Goal: Information Seeking & Learning: Learn about a topic

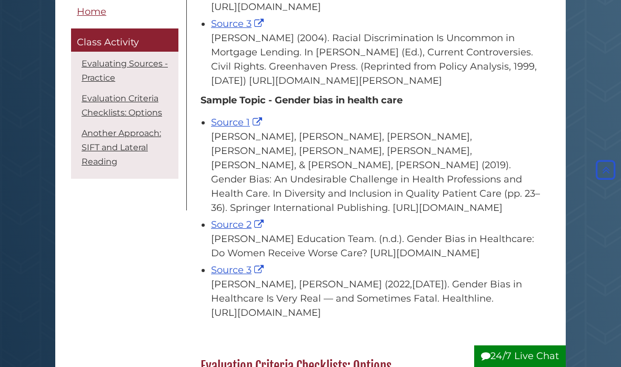
scroll to position [667, 0]
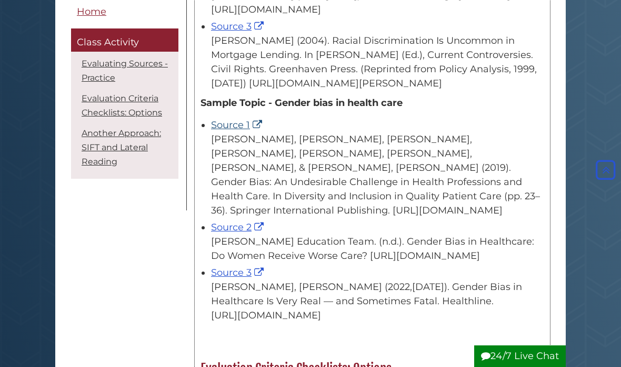
click at [239, 130] on link "Source 1" at bounding box center [238, 125] width 54 height 12
click at [234, 221] on link "Source 2" at bounding box center [238, 227] width 55 height 12
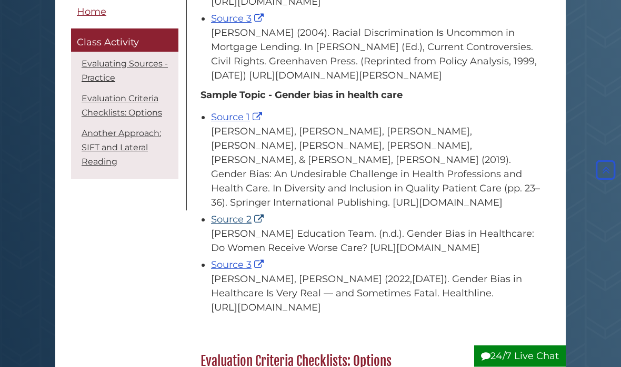
scroll to position [675, 0]
click at [240, 266] on link "Source 3" at bounding box center [238, 265] width 55 height 12
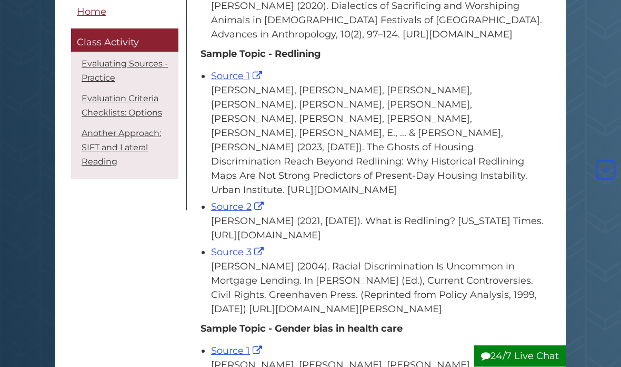
scroll to position [401, 0]
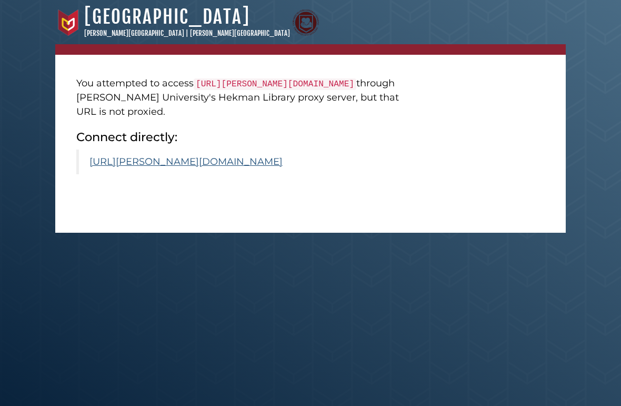
click at [136, 167] on link "https://calvin.primo.exlibrisgroup.com/permalink/01CALVIN_INST/1p09kqq/cdi_spri…" at bounding box center [186, 162] width 193 height 12
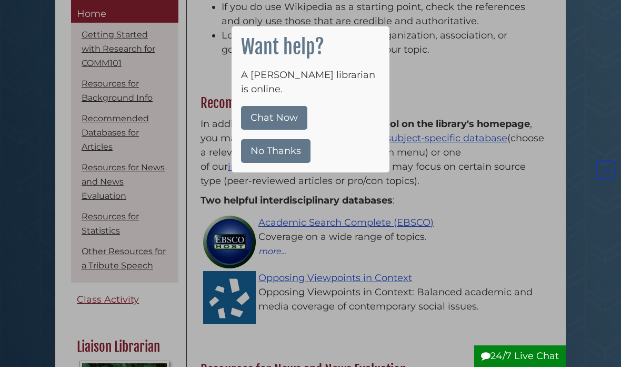
scroll to position [697, 0]
